Goal: Navigation & Orientation: Find specific page/section

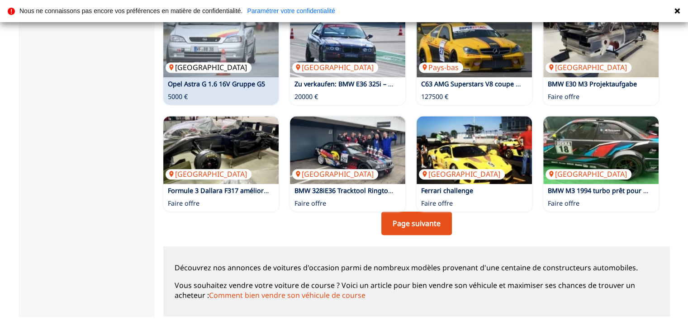
scroll to position [633, 0]
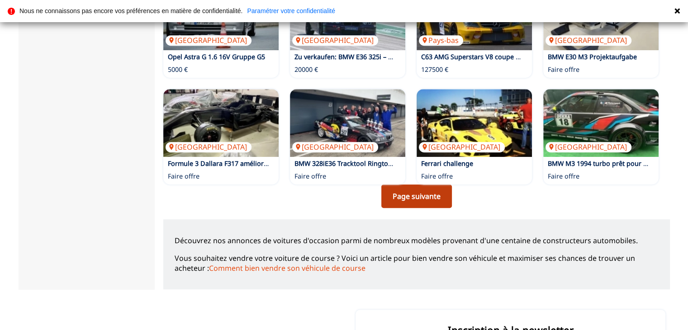
click at [406, 196] on link "Page suivante" at bounding box center [416, 196] width 71 height 24
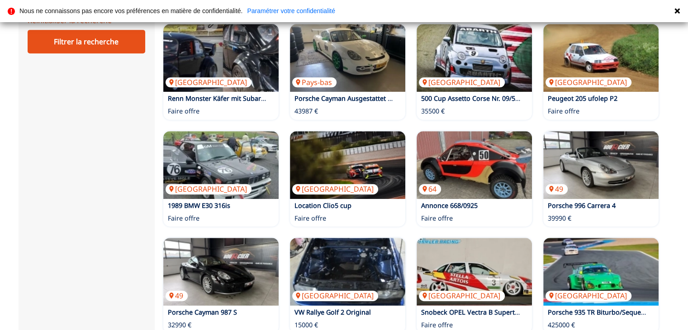
scroll to position [543, 0]
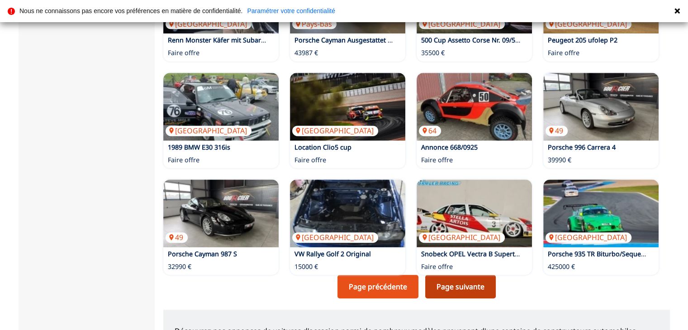
click at [458, 284] on link "Page suivante" at bounding box center [460, 287] width 71 height 24
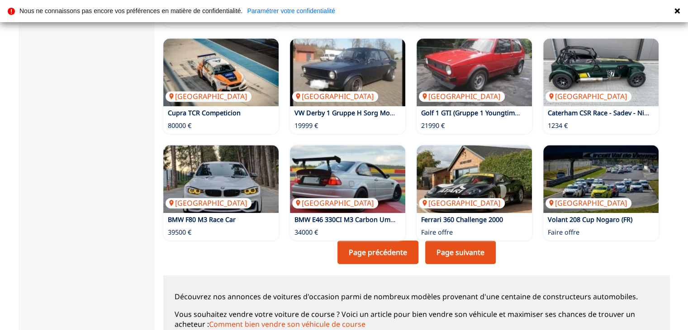
scroll to position [588, 0]
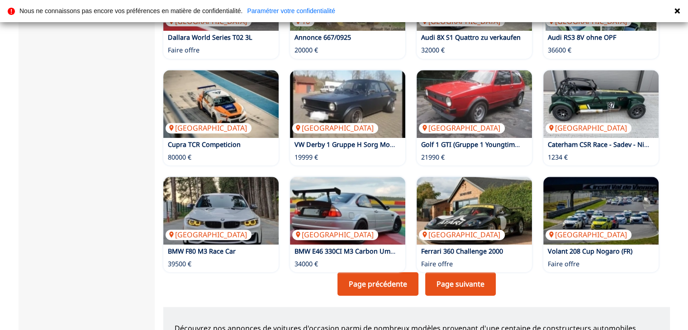
scroll to position [543, 0]
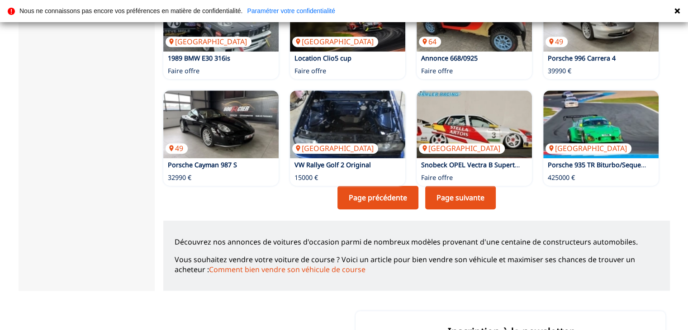
scroll to position [633, 0]
